Goal: Transaction & Acquisition: Download file/media

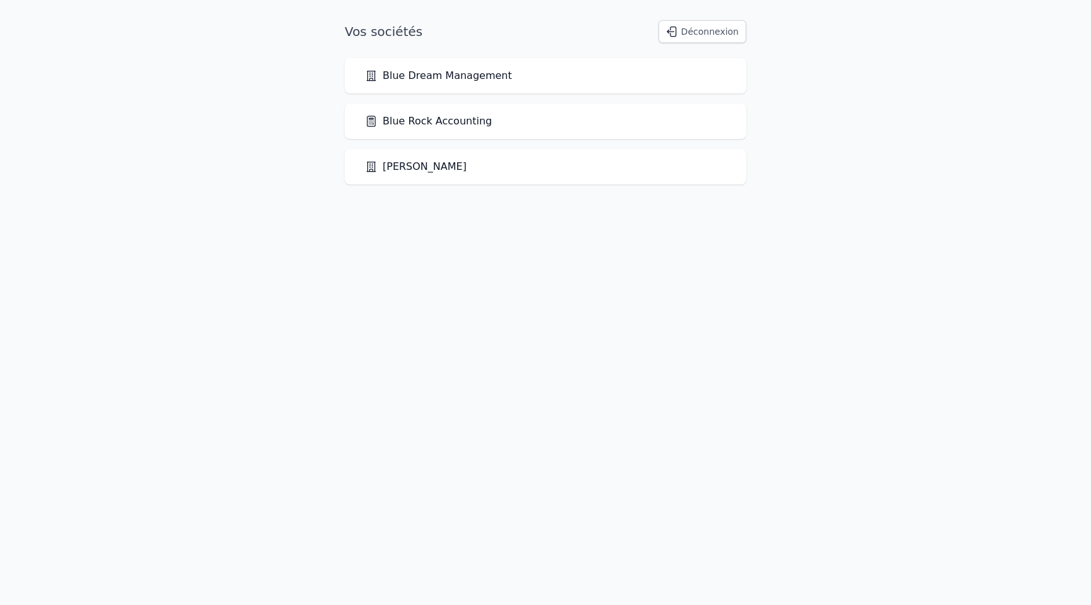
click at [401, 116] on link "Blue Rock Accounting" at bounding box center [428, 121] width 127 height 15
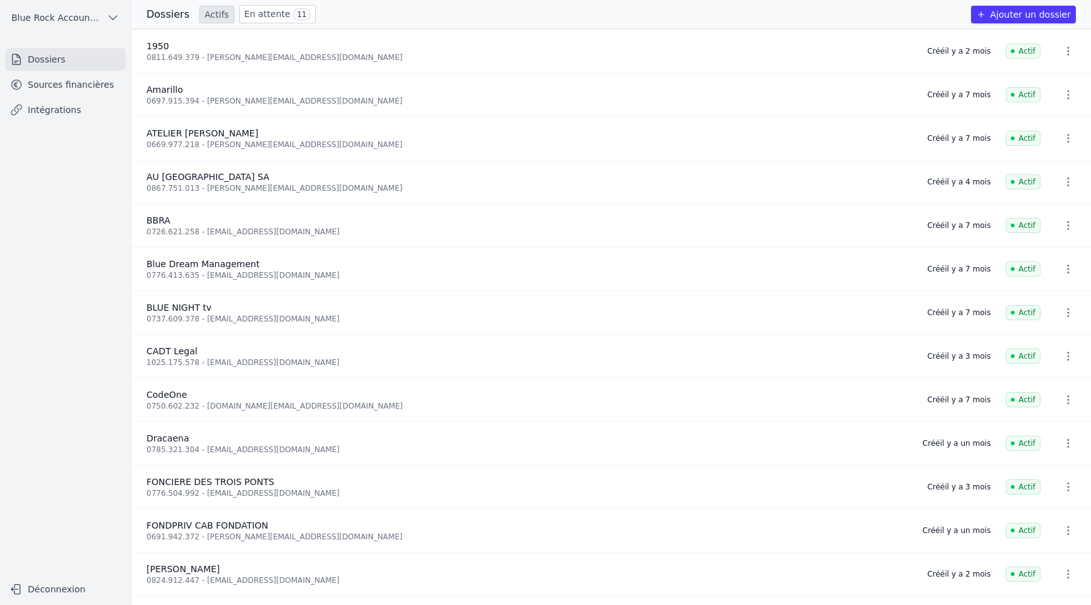
click at [72, 85] on link "Sources financières" at bounding box center [65, 84] width 121 height 23
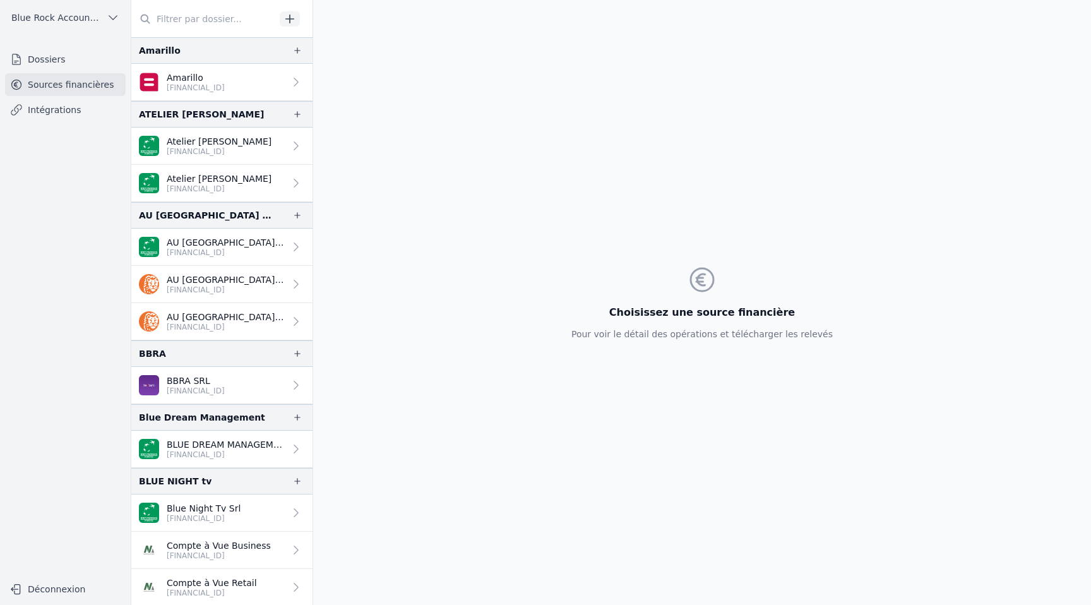
click at [175, 85] on p "[FINANCIAL_ID]" at bounding box center [196, 88] width 58 height 10
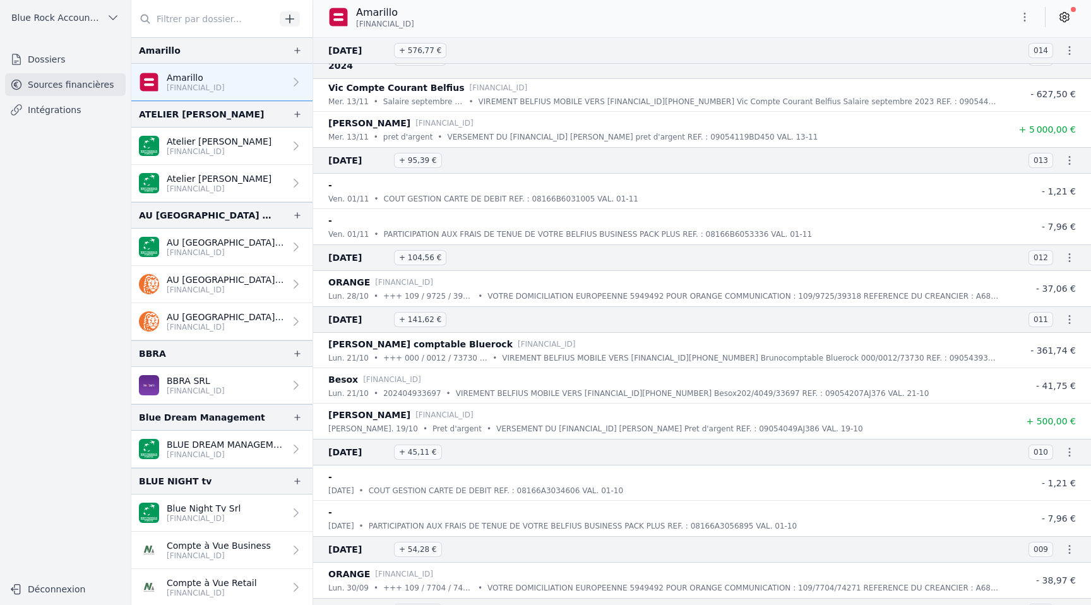
scroll to position [3441, 0]
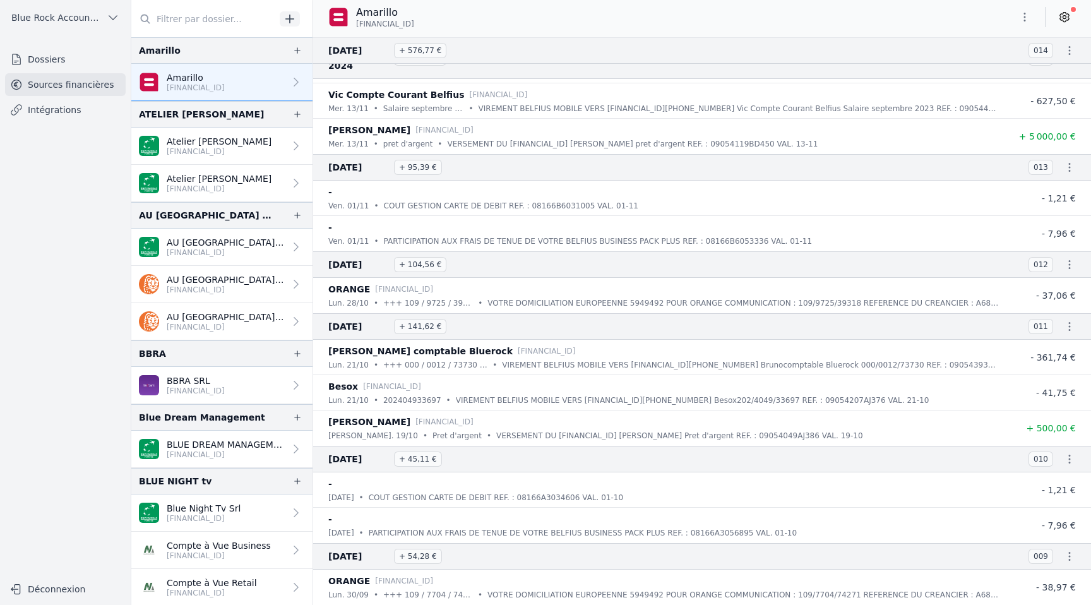
click at [1026, 13] on icon "button" at bounding box center [1025, 17] width 13 height 13
click at [999, 69] on button "Exporter" at bounding box center [994, 67] width 91 height 23
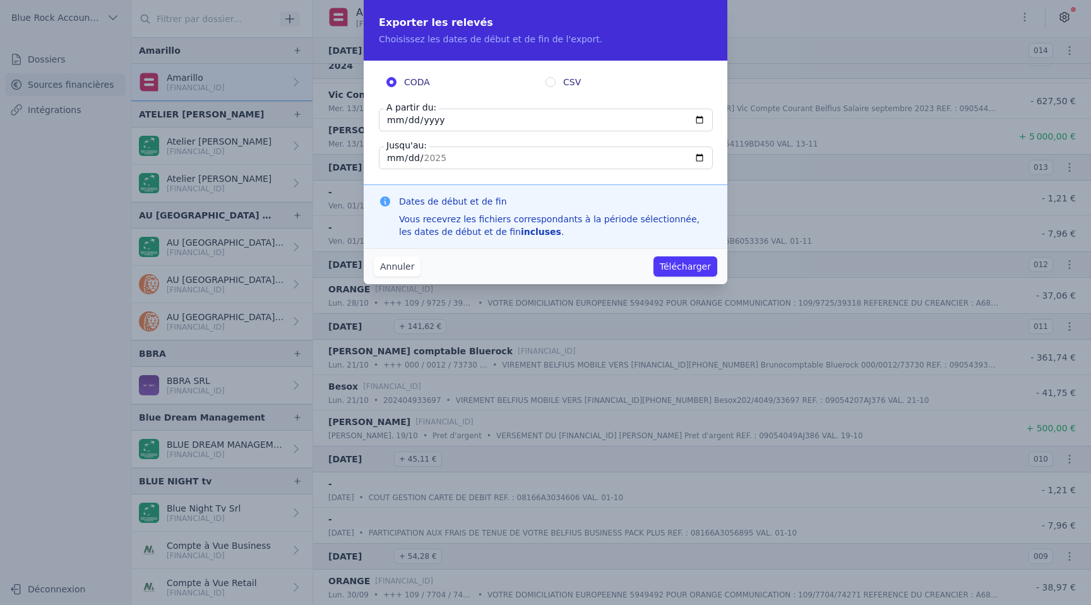
click at [551, 80] on input "CSV" at bounding box center [551, 82] width 10 height 10
radio input "true"
radio input "false"
click at [395, 115] on input "[DATE]" at bounding box center [546, 120] width 334 height 23
click at [411, 118] on input "[DATE]" at bounding box center [546, 120] width 334 height 23
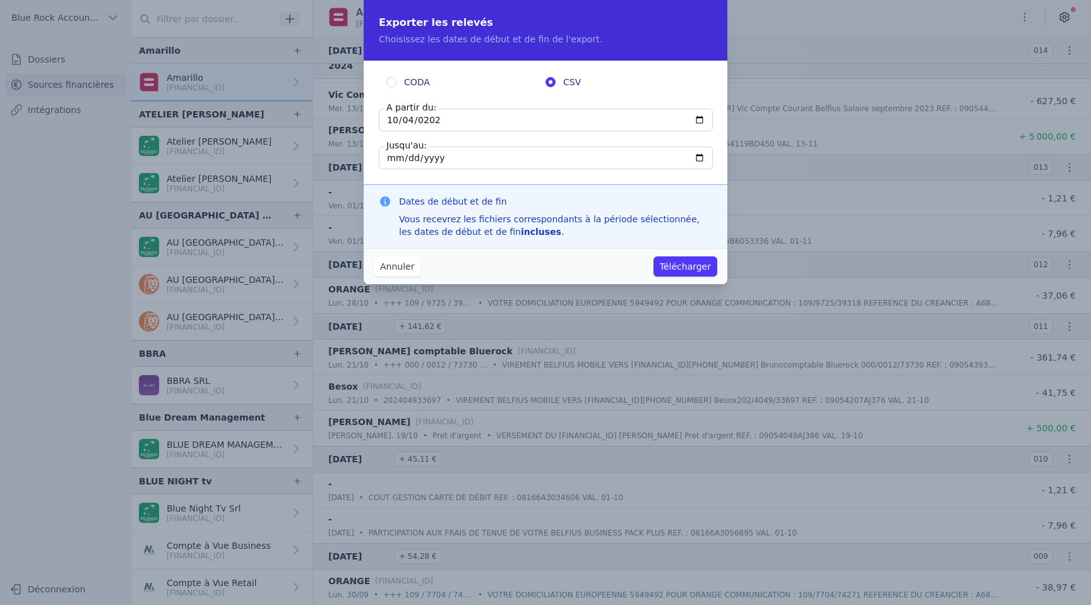
type input "[DATE]"
click at [505, 159] on input "[DATE]" at bounding box center [546, 158] width 334 height 23
click at [473, 160] on input "[DATE]" at bounding box center [546, 158] width 334 height 23
click at [407, 157] on input "[DATE]" at bounding box center [546, 158] width 334 height 23
click at [393, 157] on input "[DATE]" at bounding box center [546, 158] width 334 height 23
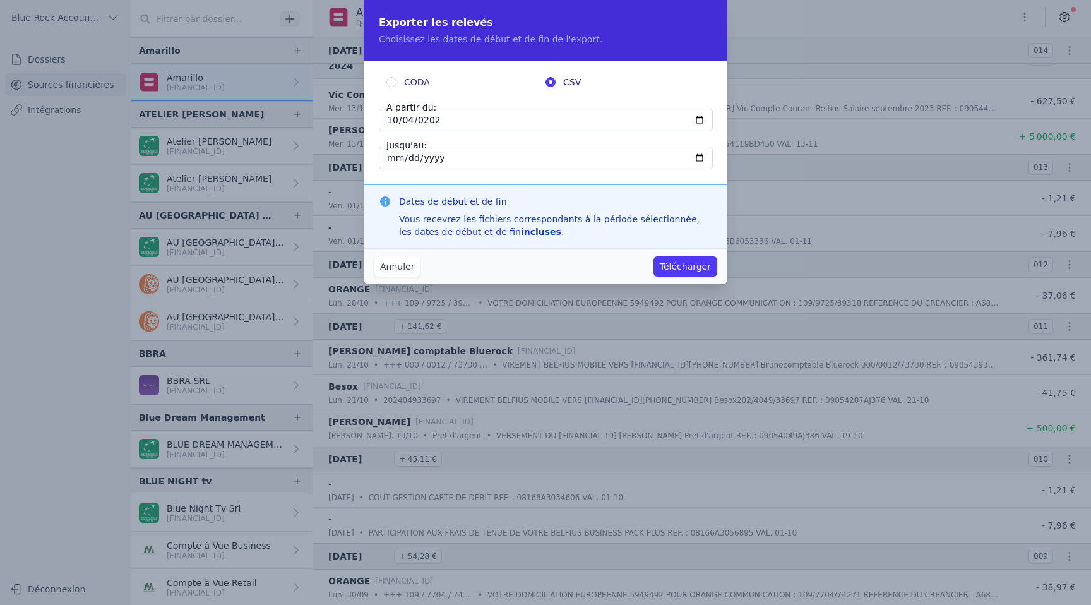
type input "[DATE]"
click at [469, 159] on input "Jusqu'au:" at bounding box center [546, 158] width 334 height 23
click at [697, 267] on button "Télécharger" at bounding box center [686, 266] width 64 height 20
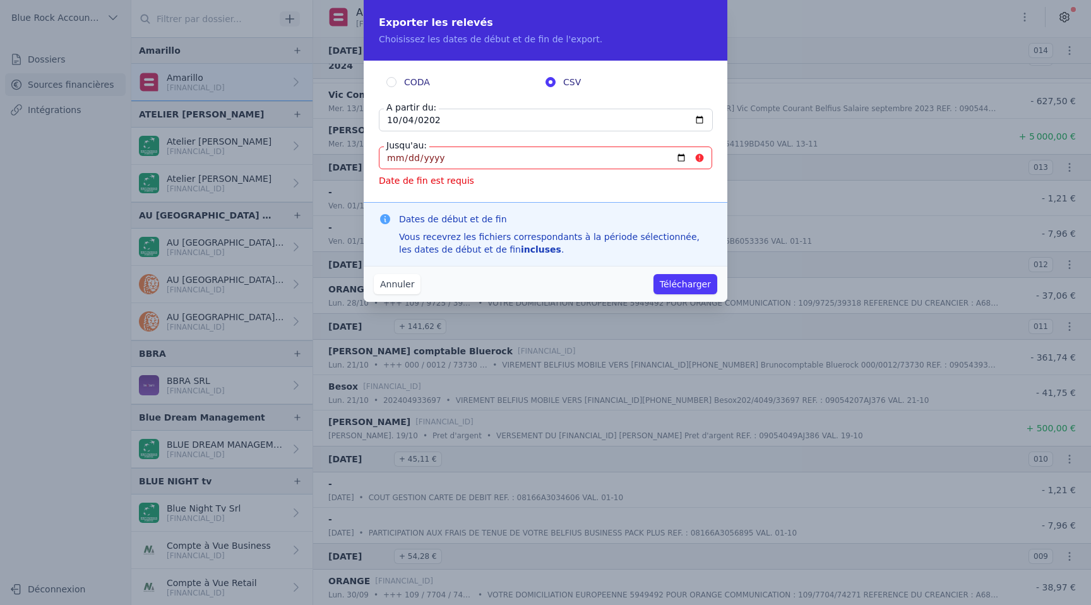
click at [457, 159] on input "Jusqu'au:" at bounding box center [545, 158] width 333 height 23
click at [401, 157] on input "Jusqu'au:" at bounding box center [545, 158] width 333 height 23
click at [390, 157] on input "Jusqu'au:" at bounding box center [545, 158] width 333 height 23
click at [402, 282] on button "Annuler" at bounding box center [397, 284] width 47 height 20
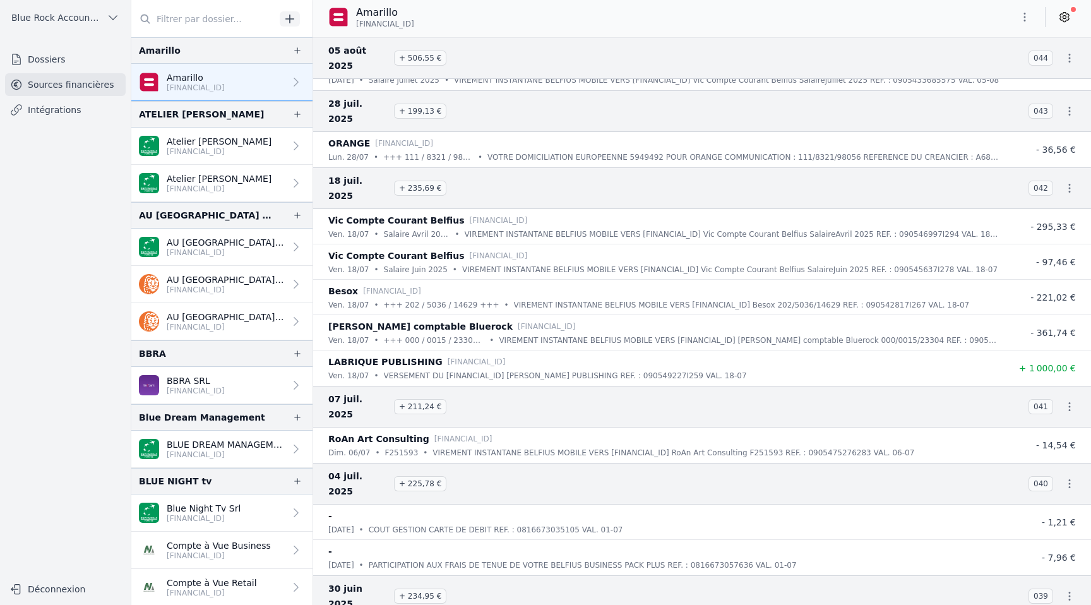
scroll to position [0, 0]
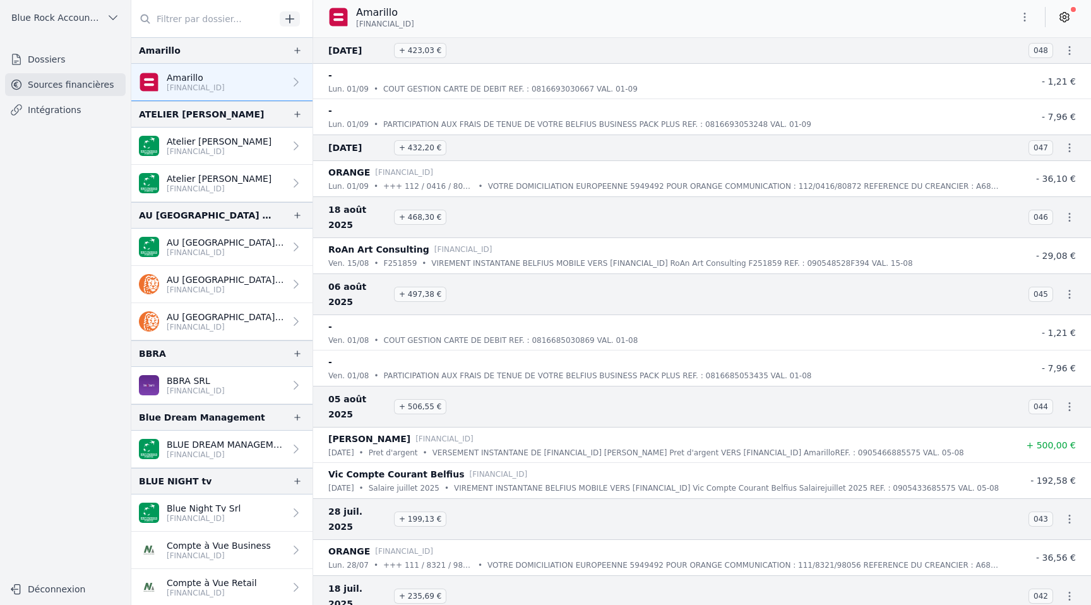
click at [1026, 15] on icon "button" at bounding box center [1025, 17] width 13 height 13
click at [979, 69] on button "Exporter" at bounding box center [994, 67] width 91 height 23
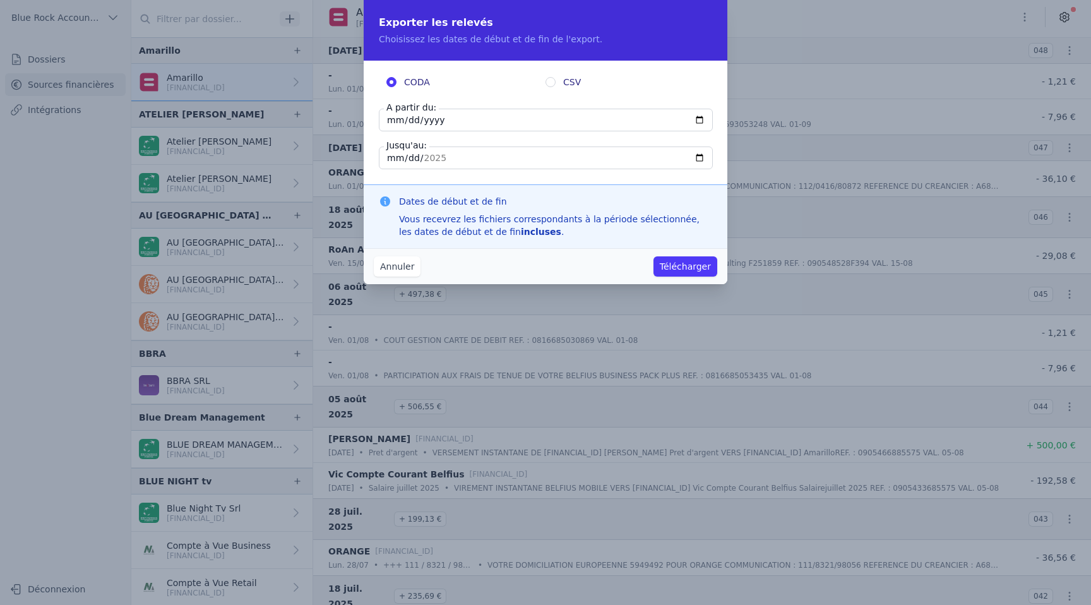
click at [422, 124] on input "[DATE]" at bounding box center [546, 120] width 334 height 23
click at [401, 121] on input "[DATE]" at bounding box center [546, 120] width 334 height 23
click at [388, 120] on input "[DATE]" at bounding box center [546, 120] width 334 height 23
click at [408, 121] on input "[DATE]" at bounding box center [546, 120] width 334 height 23
type input "[DATE]"
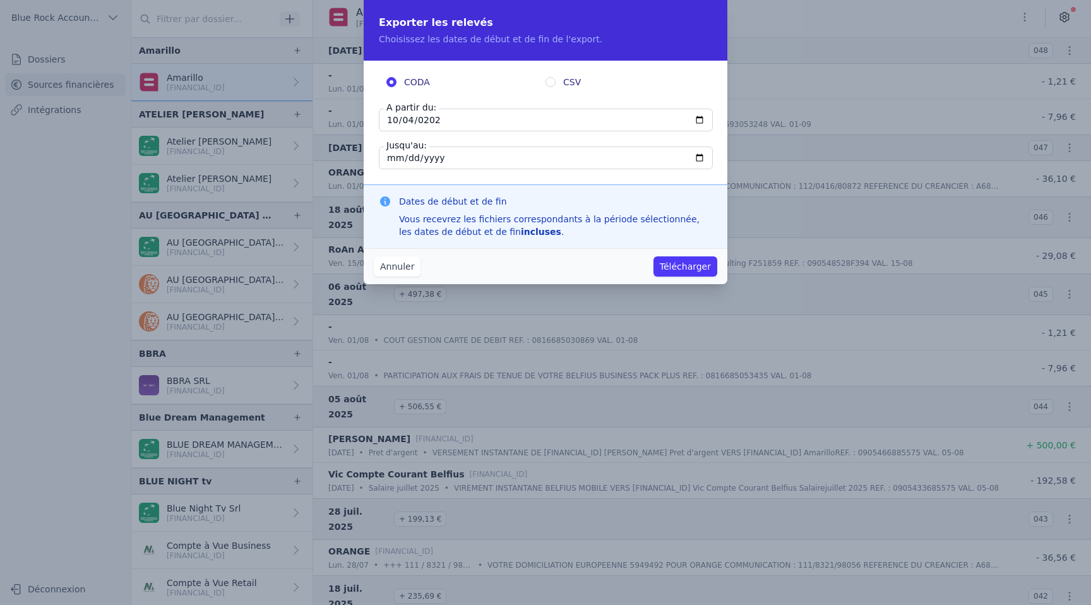
click at [554, 82] on input "CSV" at bounding box center [551, 82] width 10 height 10
radio input "true"
radio input "false"
click at [689, 265] on button "Télécharger" at bounding box center [686, 266] width 64 height 20
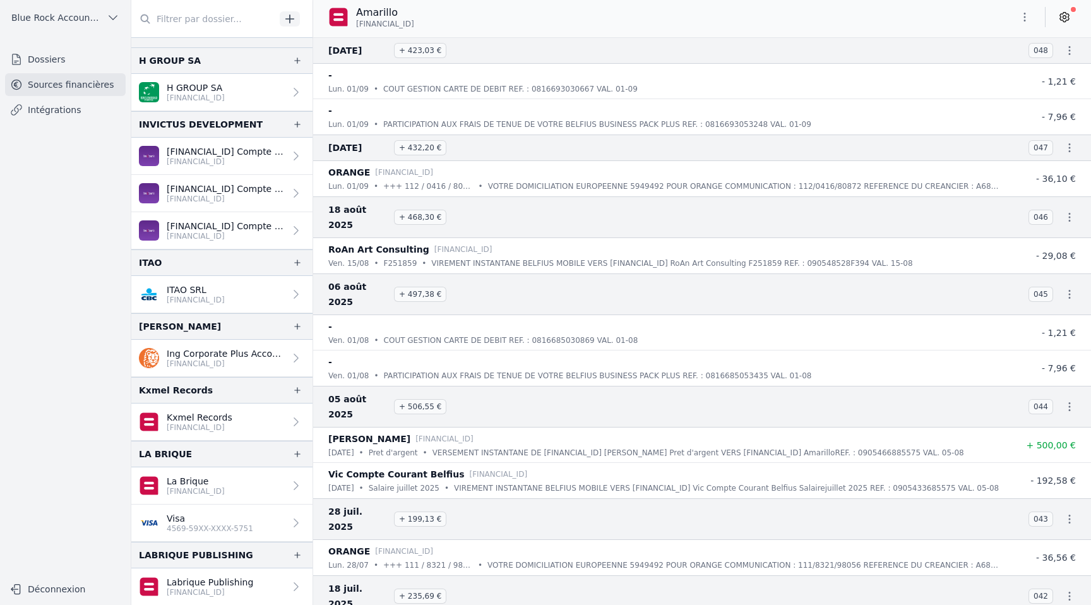
scroll to position [1090, 0]
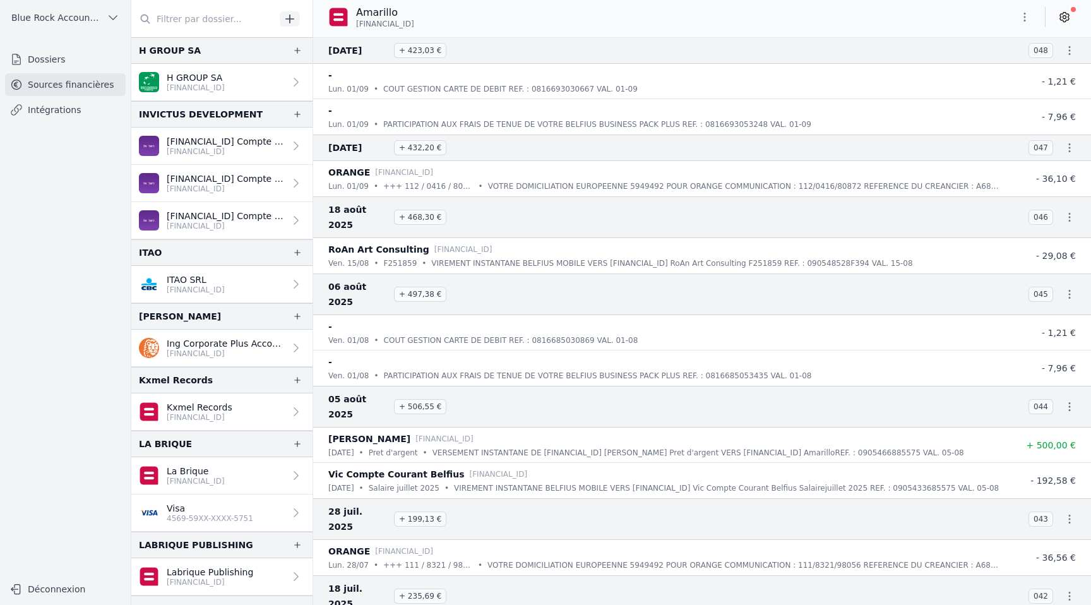
click at [191, 415] on p "[FINANCIAL_ID]" at bounding box center [200, 417] width 66 height 10
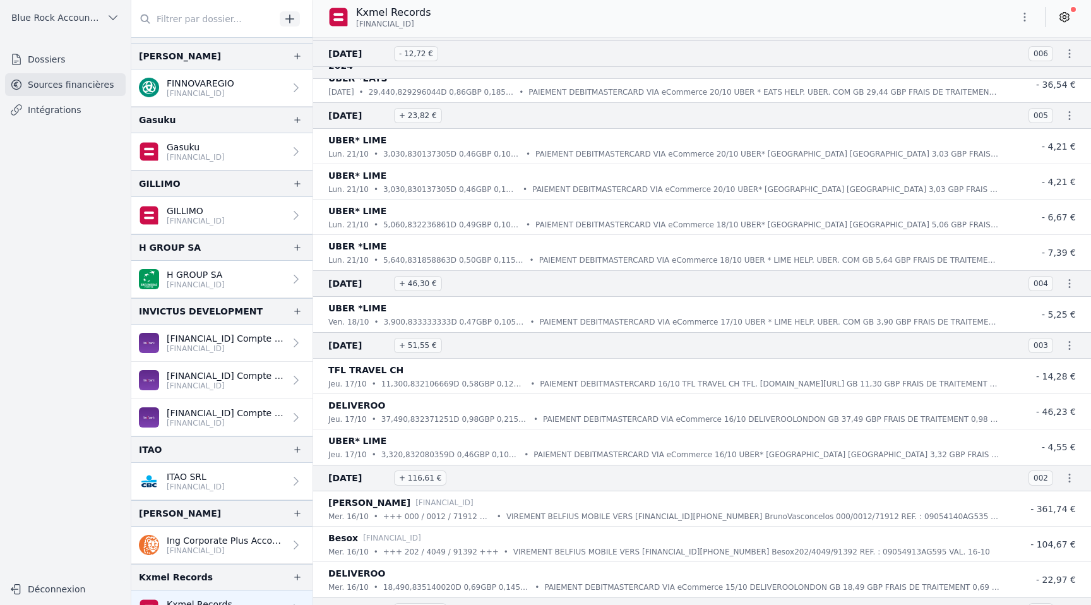
scroll to position [862, 0]
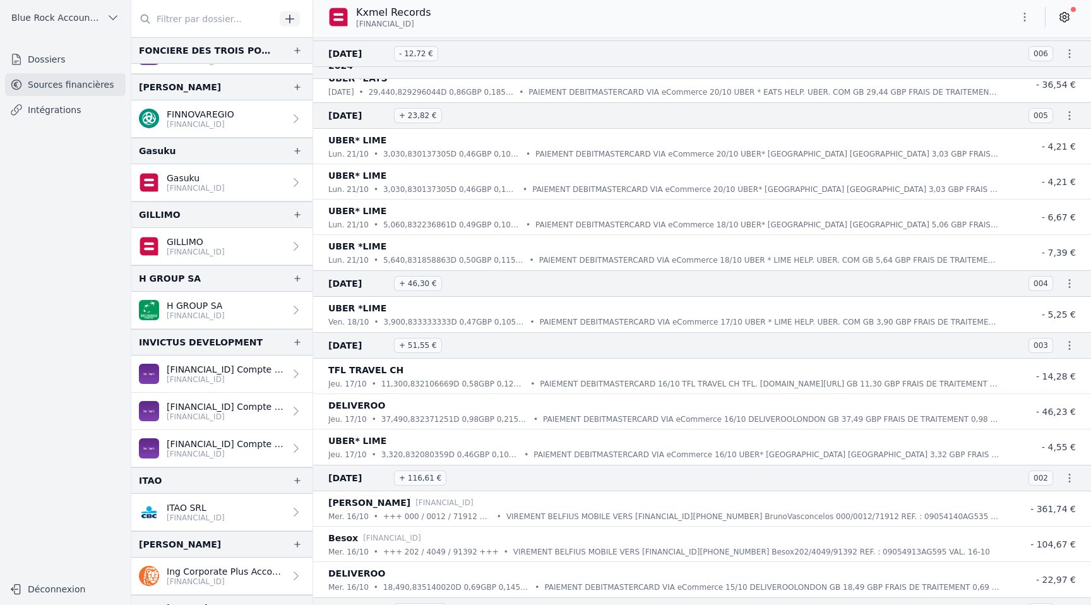
click at [212, 187] on p "[FINANCIAL_ID]" at bounding box center [196, 188] width 58 height 10
